Goal: Information Seeking & Learning: Learn about a topic

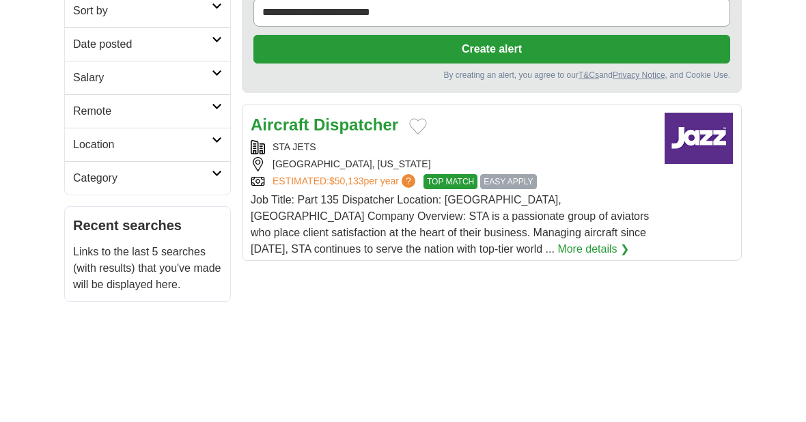
scroll to position [172, 0]
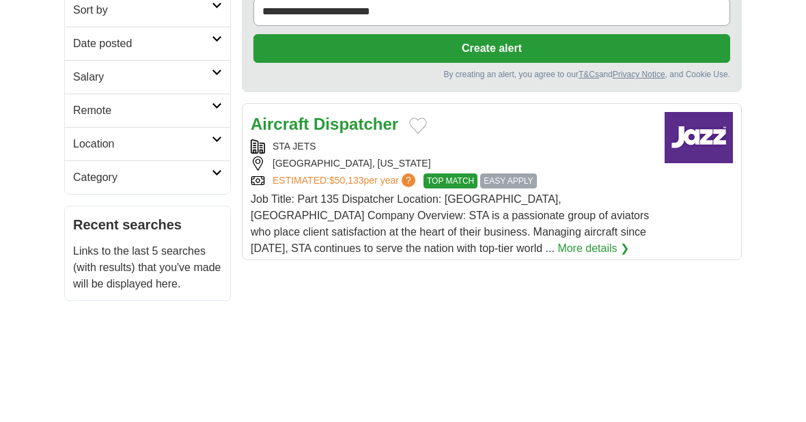
click at [406, 175] on link "ESTIMATED: $50,133 per year ?" at bounding box center [346, 181] width 146 height 15
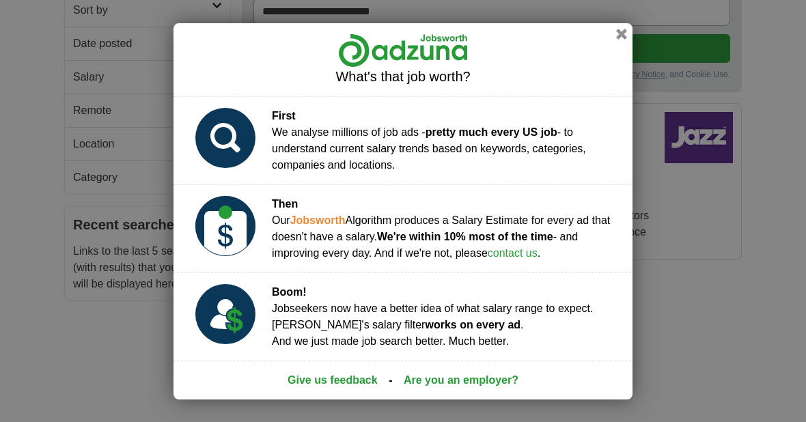
click at [93, 393] on div "What's that job worth? First We analyse millions of job ads - pretty much every…" at bounding box center [403, 211] width 806 height 422
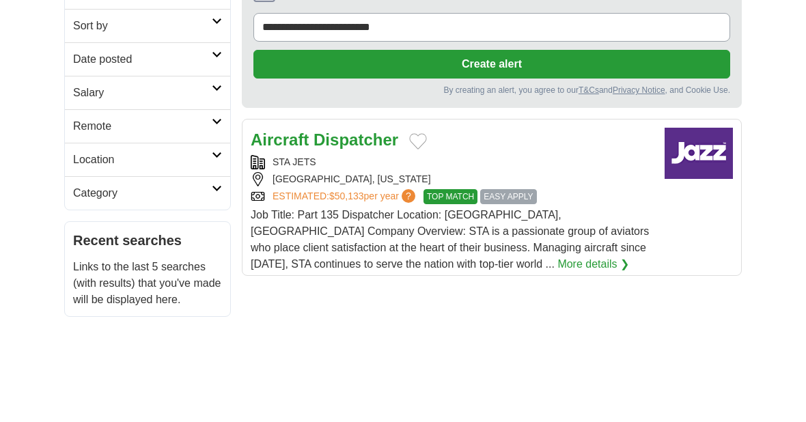
scroll to position [200, 0]
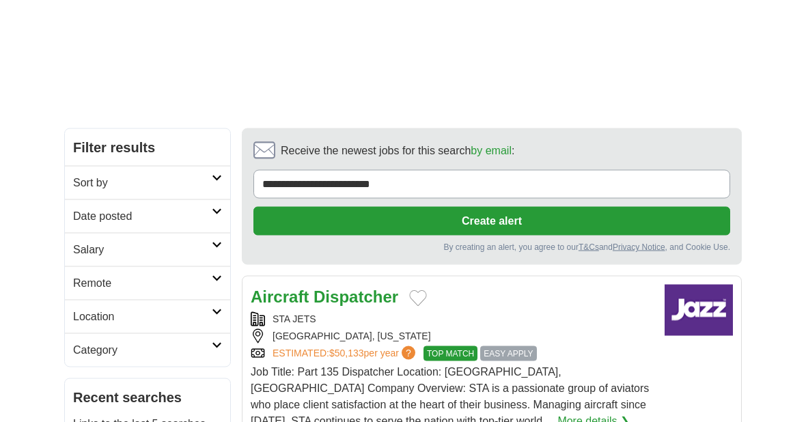
scroll to position [0, 0]
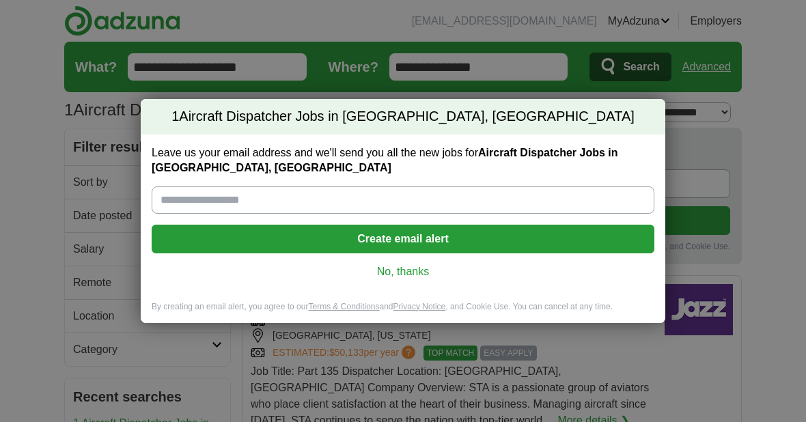
click at [395, 293] on div "Leave us your email address and we'll send you all the new jobs for Aircraft Di…" at bounding box center [403, 218] width 525 height 167
click at [390, 278] on link "No, thanks" at bounding box center [403, 271] width 481 height 15
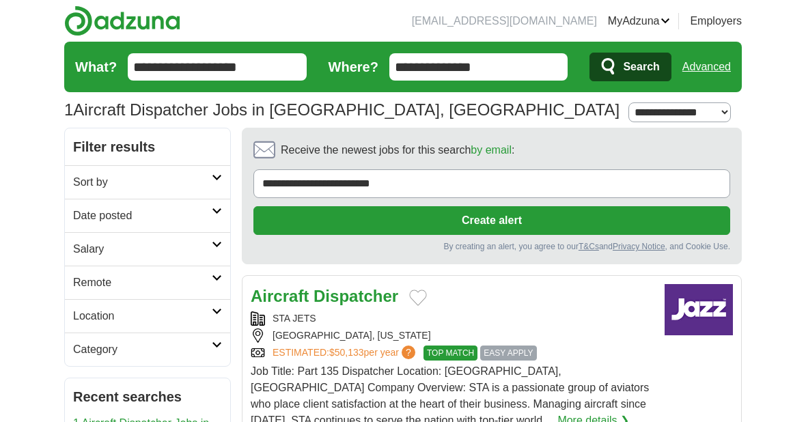
click at [456, 27] on li "[EMAIL_ADDRESS][DOMAIN_NAME]" at bounding box center [504, 21] width 185 height 16
click at [0, 0] on link "ApplyIQ" at bounding box center [0, 0] width 0 height 0
